Goal: Information Seeking & Learning: Learn about a topic

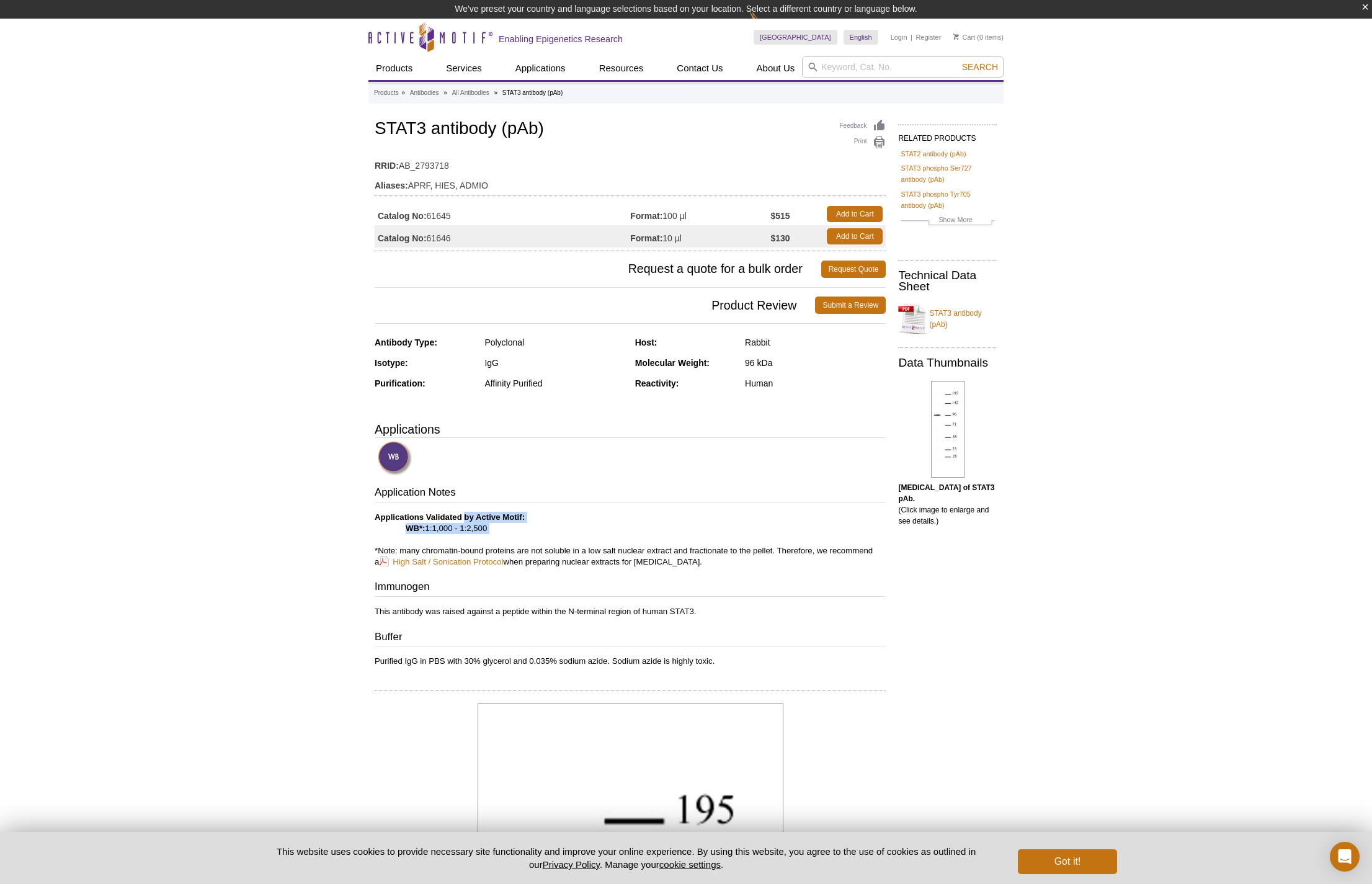
drag, startPoint x: 464, startPoint y: 517, endPoint x: 496, endPoint y: 537, distance: 37.7
click at [496, 537] on p "Applications Validated by Active Motif: WB*: 1:1,000 - 1:2,500 *Note: many chro…" at bounding box center [630, 539] width 511 height 56
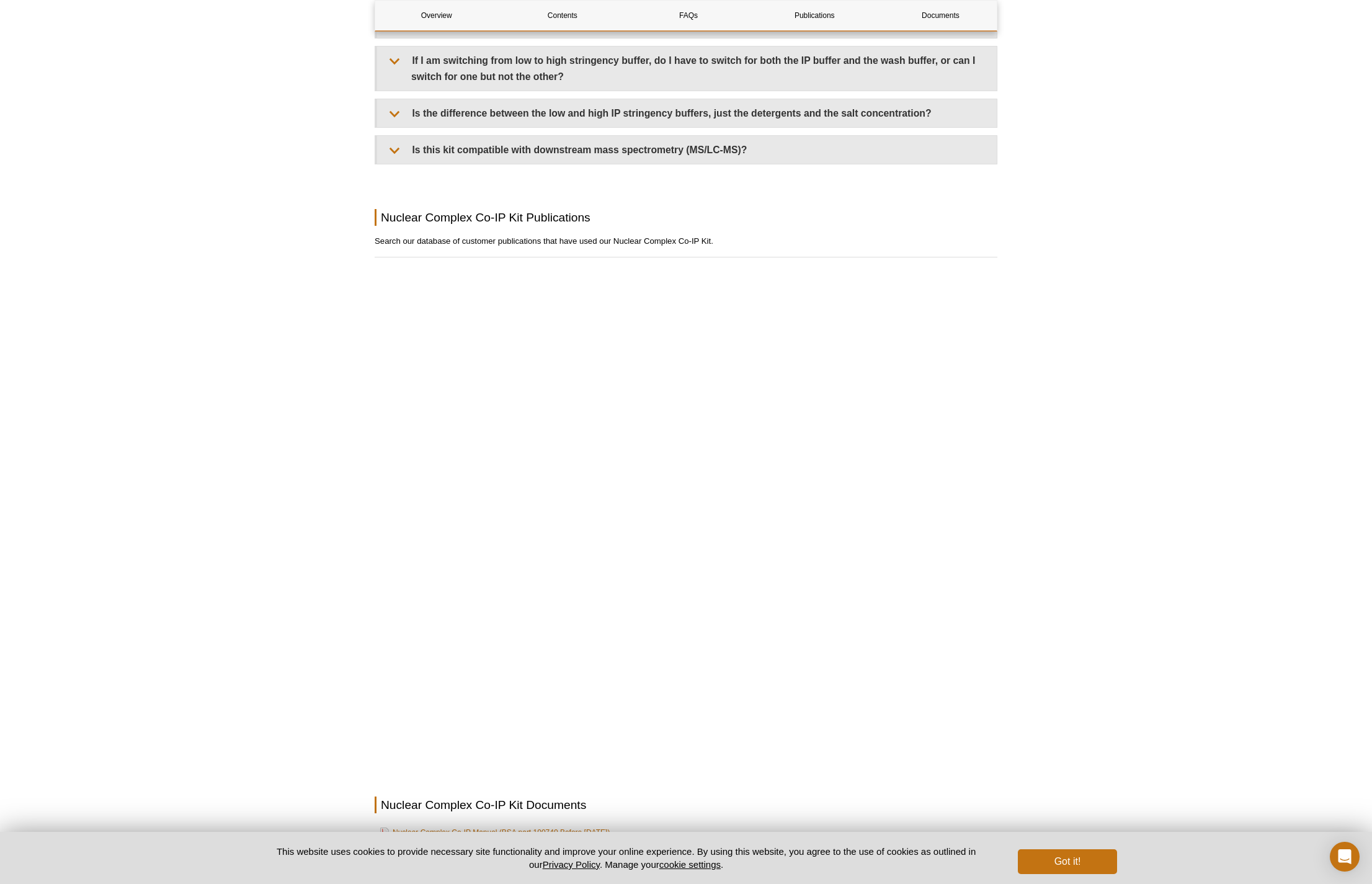
scroll to position [1706, 0]
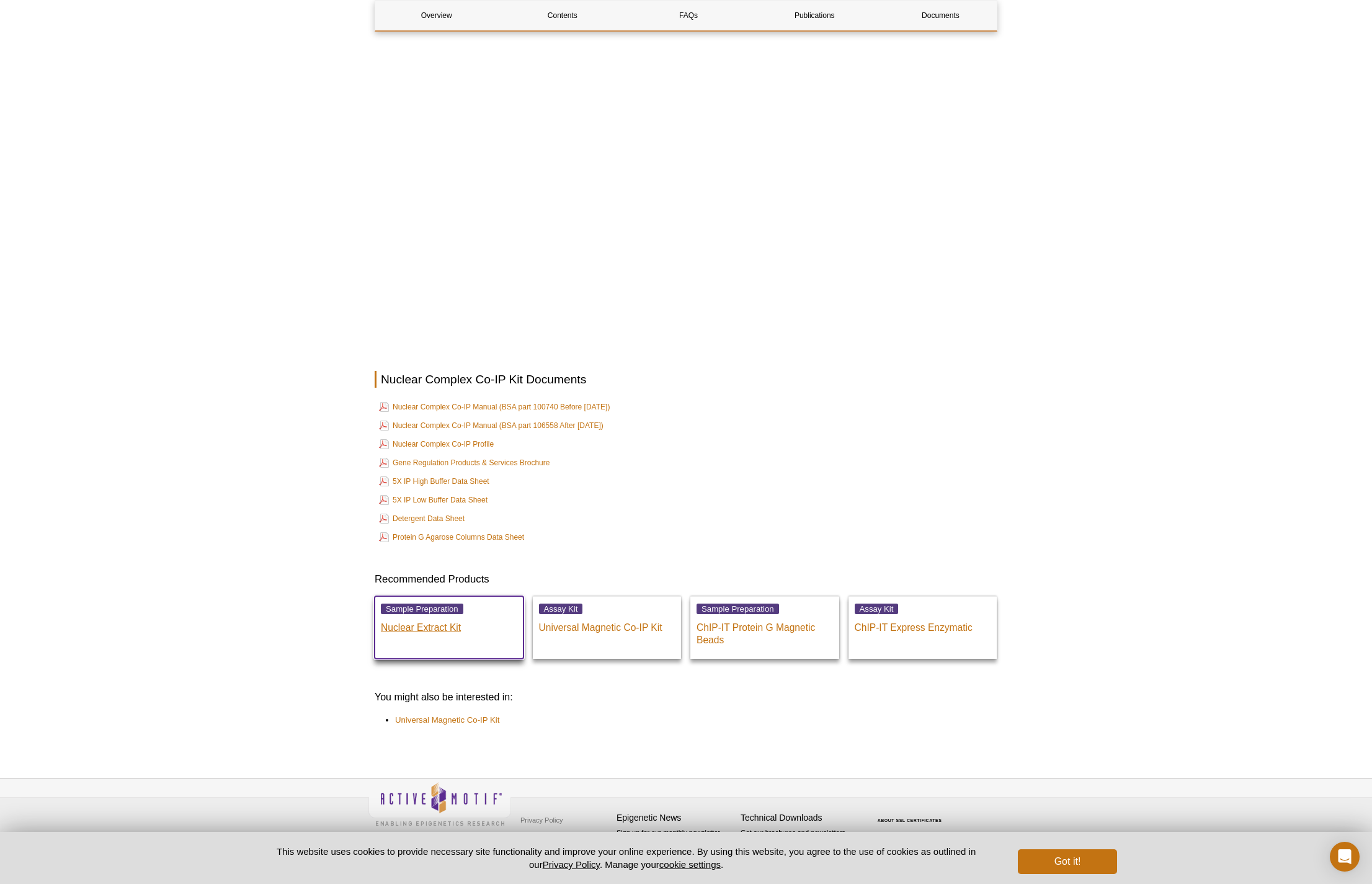
click at [448, 630] on p "Nuclear Extract Kit" at bounding box center [449, 624] width 137 height 18
